Goal: Navigation & Orientation: Find specific page/section

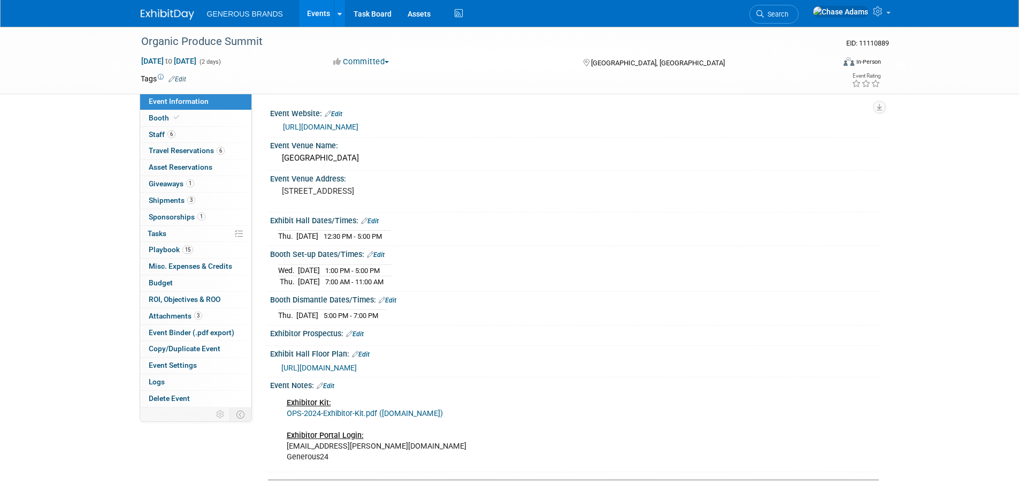
click at [170, 18] on img at bounding box center [167, 14] width 53 height 11
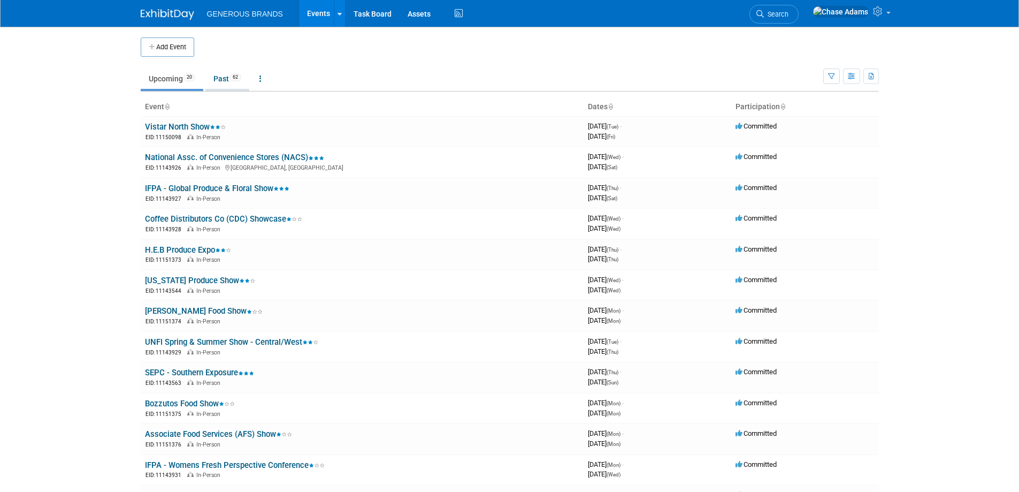
click at [221, 78] on link "Past 62" at bounding box center [227, 78] width 44 height 20
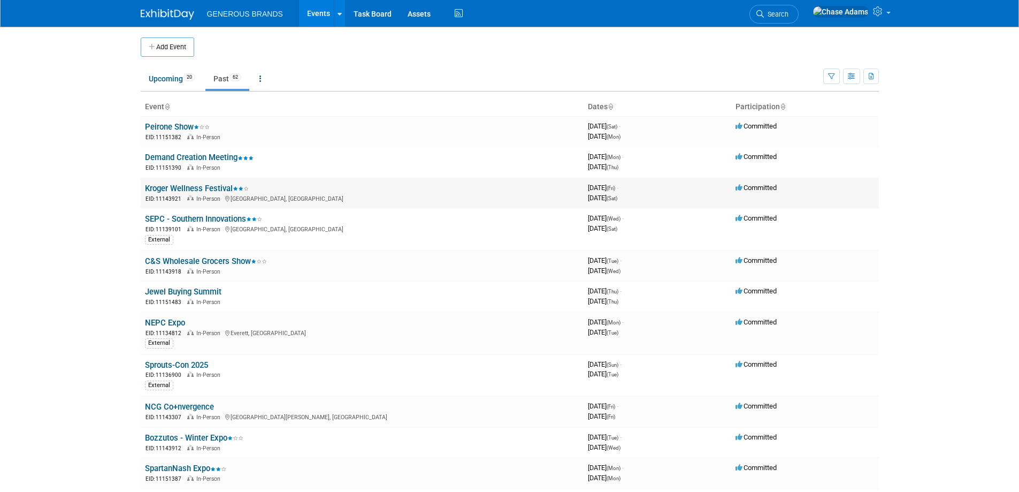
click at [198, 188] on link "Kroger Wellness Festival" at bounding box center [197, 188] width 104 height 10
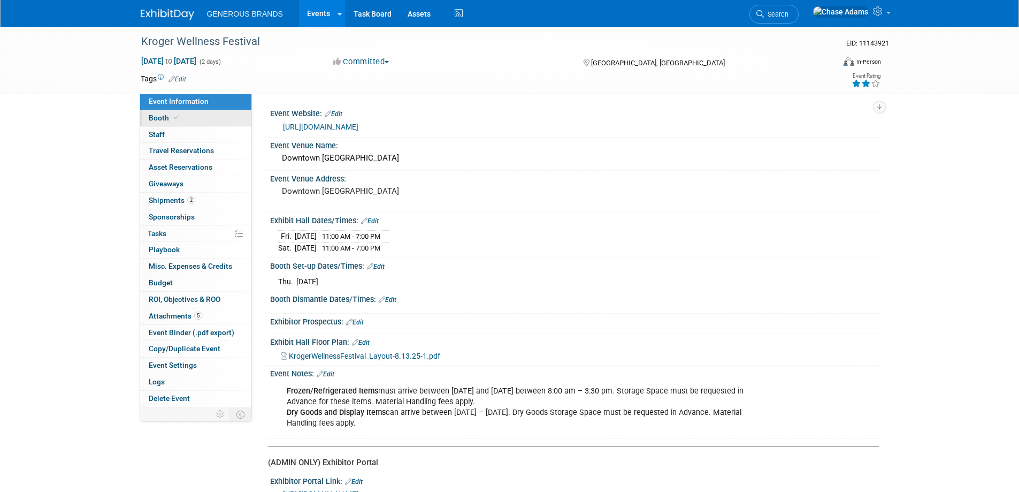
click at [160, 118] on span "Booth" at bounding box center [165, 117] width 33 height 9
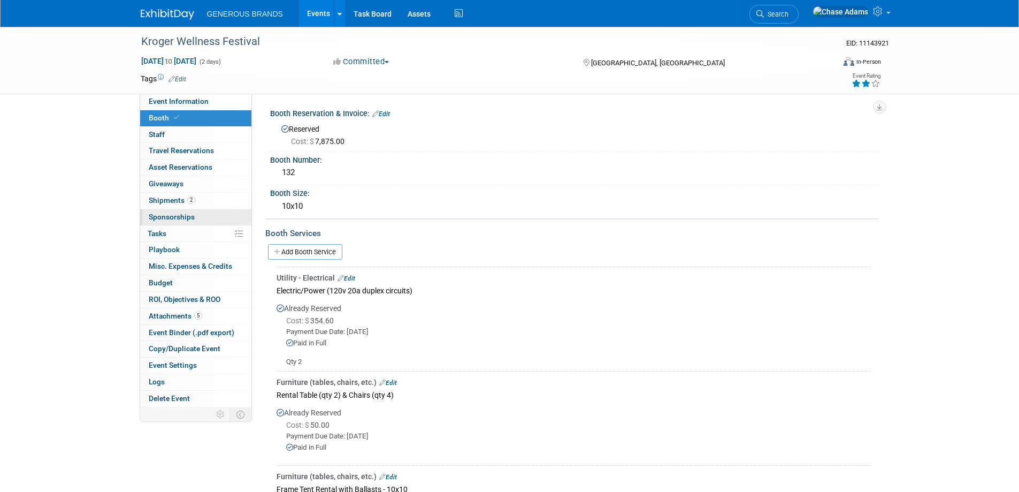
click at [167, 218] on span "Sponsorships 0" at bounding box center [172, 216] width 46 height 9
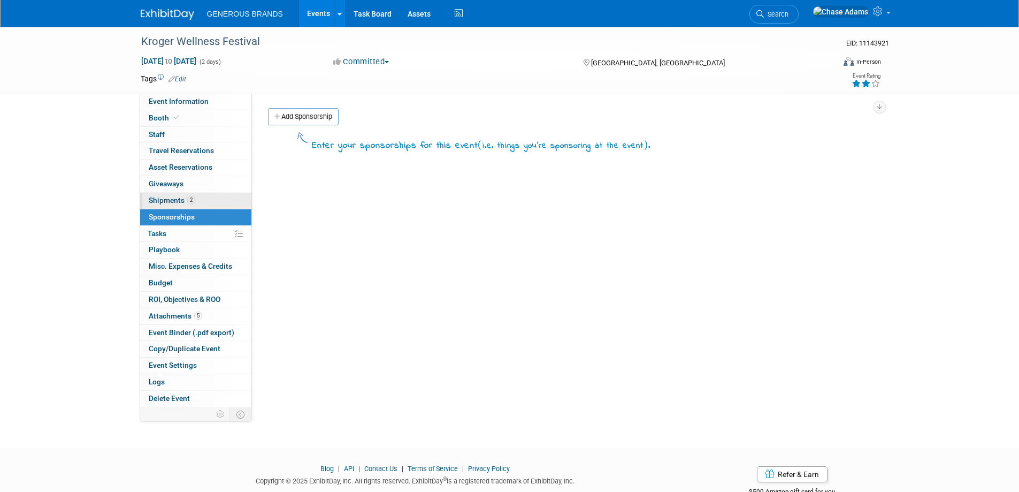
click at [162, 203] on span "Shipments 2" at bounding box center [172, 200] width 47 height 9
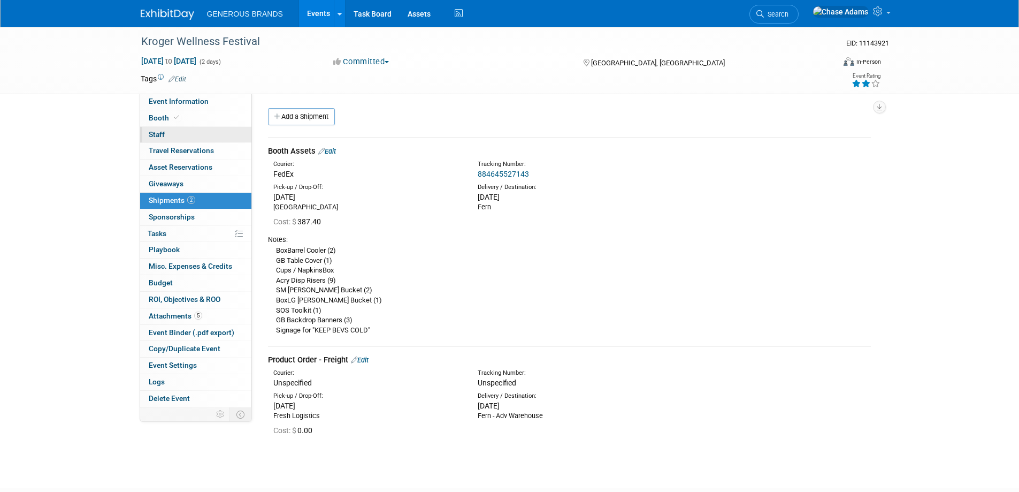
click at [177, 132] on link "0 Staff 0" at bounding box center [195, 135] width 111 height 16
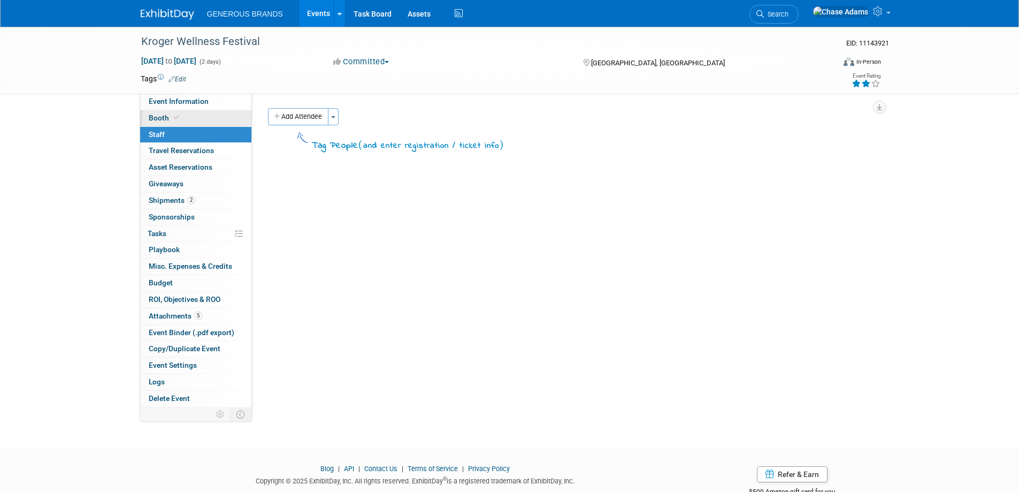
click at [179, 117] on span at bounding box center [177, 117] width 10 height 8
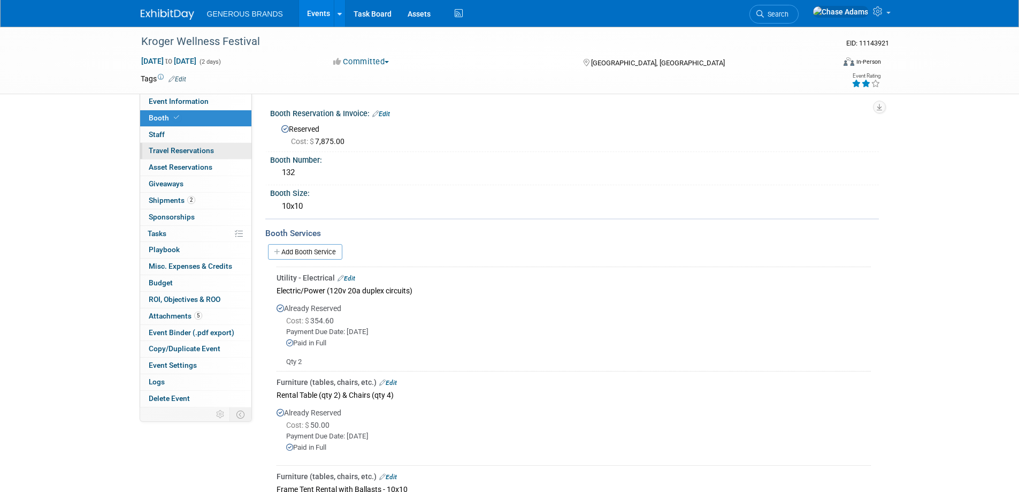
click at [198, 153] on span "Travel Reservations 0" at bounding box center [181, 150] width 65 height 9
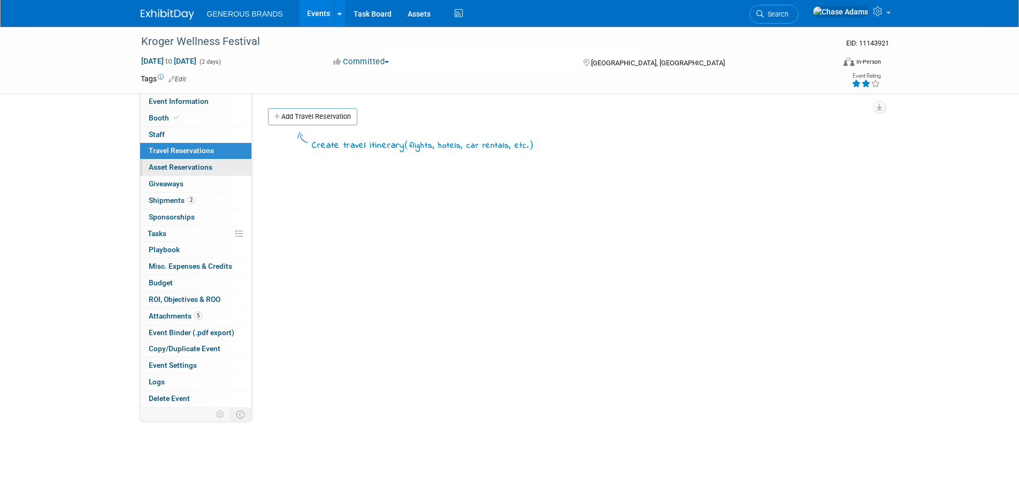
click at [211, 171] on span "Asset Reservations 0" at bounding box center [181, 167] width 64 height 9
